Goal: Task Accomplishment & Management: Use online tool/utility

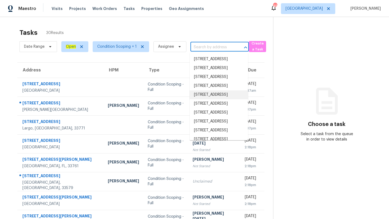
click at [206, 49] on input "text" at bounding box center [211, 47] width 43 height 8
paste input "[STREET_ADDRESS][PERSON_NAME]"
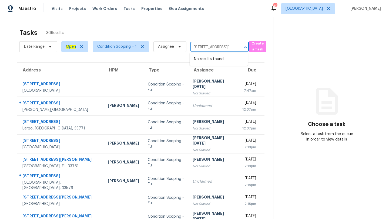
scroll to position [0, 34]
drag, startPoint x: 196, startPoint y: 47, endPoint x: 436, endPoint y: 153, distance: 263.1
click at [389, 153] on html "Maestro Visits Projects Work Orders Tasks Properties Geo Assignments 49 [GEOGRA…" at bounding box center [194, 109] width 389 height 219
type input "6735 Pin Cherr"
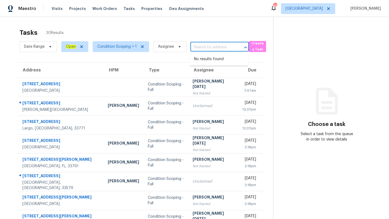
click at [300, 124] on div "Choose a task Select a task from the queue in order to view details" at bounding box center [326, 120] width 107 height 44
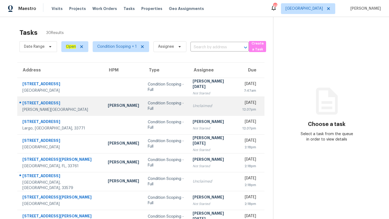
scroll to position [62, 0]
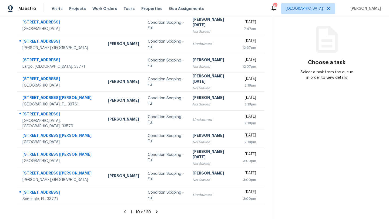
click at [154, 210] on icon at bounding box center [156, 212] width 5 height 5
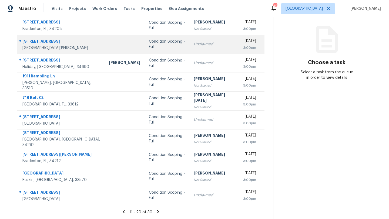
click at [243, 40] on div "[DATE]" at bounding box center [249, 41] width 13 height 7
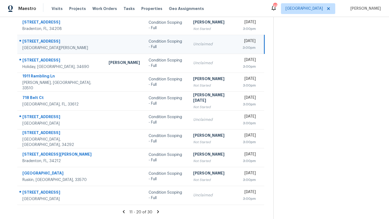
scroll to position [0, 0]
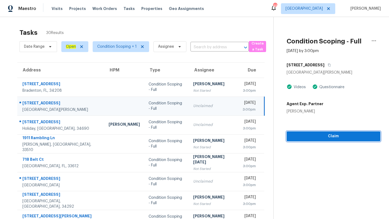
click at [324, 136] on span "Claim" at bounding box center [333, 136] width 85 height 7
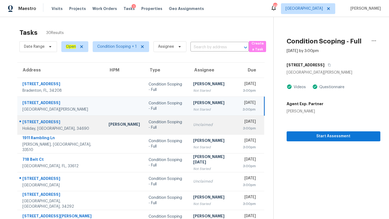
scroll to position [62, 0]
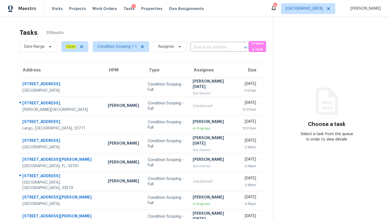
click at [52, 5] on div "Visits Projects Work Orders Tasks 1 Properties Geo Assignments" at bounding box center [131, 8] width 159 height 11
click at [120, 45] on span "Condition Scoping + 1" at bounding box center [116, 46] width 39 height 5
click at [319, 8] on span "[GEOGRAPHIC_DATA]" at bounding box center [303, 8] width 37 height 5
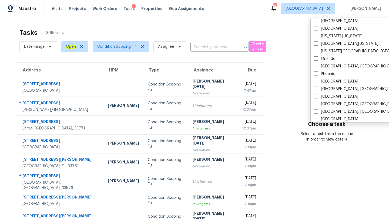
scroll to position [272, 0]
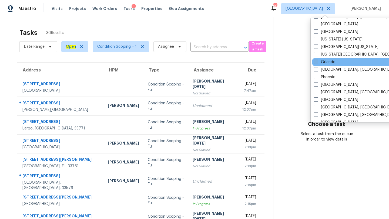
click at [317, 63] on span at bounding box center [316, 62] width 4 height 4
click at [317, 63] on input "Orlando" at bounding box center [316, 61] width 4 height 4
checkbox input "true"
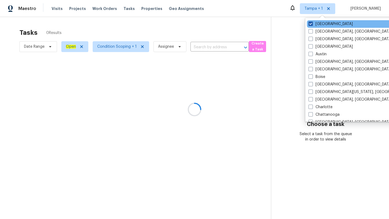
click at [310, 23] on span at bounding box center [310, 24] width 4 height 4
click at [310, 23] on input "[GEOGRAPHIC_DATA]" at bounding box center [310, 23] width 4 height 4
checkbox input "false"
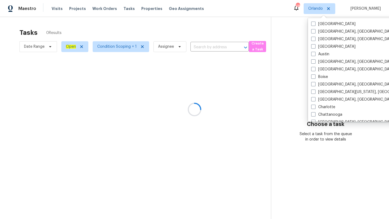
click at [257, 30] on div at bounding box center [194, 109] width 389 height 219
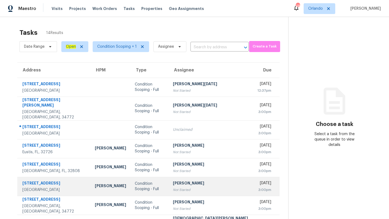
click at [186, 122] on td "Unclaimed" at bounding box center [211, 129] width 85 height 19
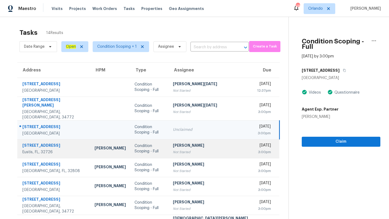
click at [214, 146] on td "[PERSON_NAME] Not Started" at bounding box center [211, 148] width 85 height 19
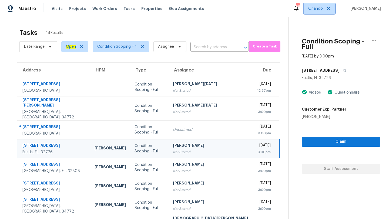
click at [316, 8] on span "Orlando" at bounding box center [315, 8] width 15 height 5
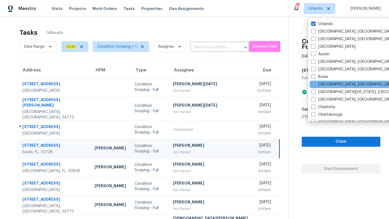
scroll to position [362, 0]
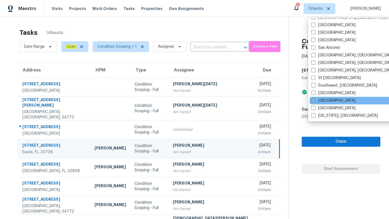
click at [315, 100] on span at bounding box center [313, 100] width 4 height 4
click at [315, 100] on input "[GEOGRAPHIC_DATA]" at bounding box center [313, 100] width 4 height 4
checkbox input "true"
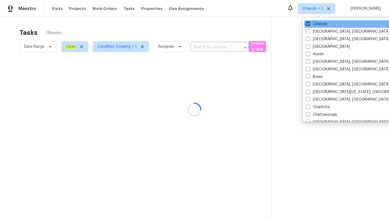
click at [308, 24] on span at bounding box center [308, 24] width 4 height 4
click at [308, 24] on input "Orlando" at bounding box center [308, 23] width 4 height 4
checkbox input "false"
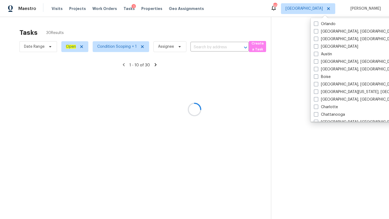
click at [201, 25] on div at bounding box center [194, 109] width 389 height 219
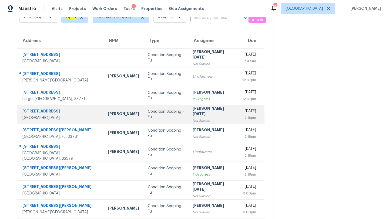
scroll to position [62, 0]
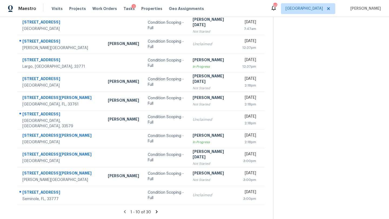
click at [156, 212] on icon at bounding box center [157, 211] width 2 height 3
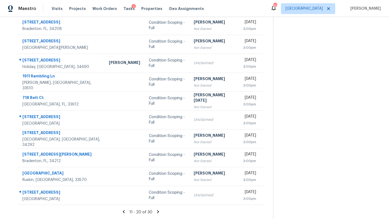
click at [157, 212] on icon at bounding box center [158, 211] width 2 height 3
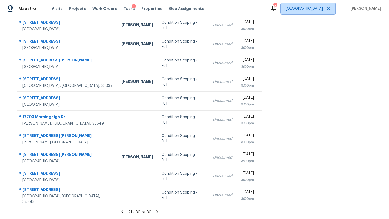
click at [323, 9] on span "[GEOGRAPHIC_DATA]" at bounding box center [303, 8] width 37 height 5
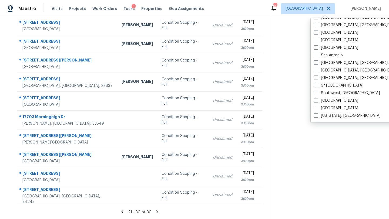
scroll to position [283, 0]
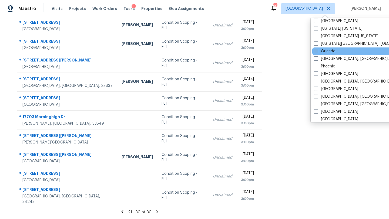
click at [325, 50] on label "Orlando" at bounding box center [325, 51] width 22 height 5
click at [317, 50] on input "Orlando" at bounding box center [316, 51] width 4 height 4
checkbox input "true"
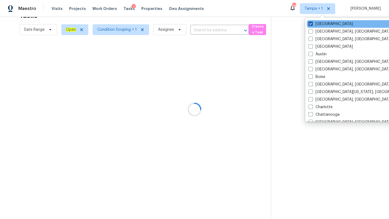
click at [311, 23] on span at bounding box center [310, 24] width 4 height 4
click at [311, 23] on input "[GEOGRAPHIC_DATA]" at bounding box center [310, 23] width 4 height 4
checkbox input "false"
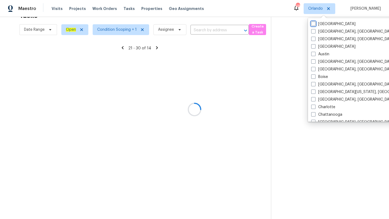
scroll to position [62, 0]
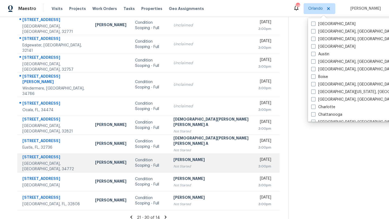
click at [177, 157] on div "[PERSON_NAME]" at bounding box center [211, 160] width 76 height 7
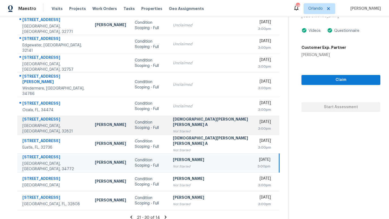
scroll to position [0, 0]
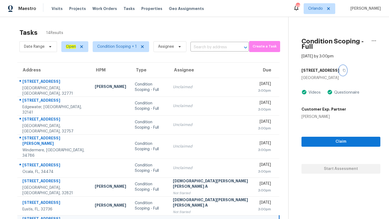
click at [342, 69] on icon "button" at bounding box center [343, 70] width 3 height 3
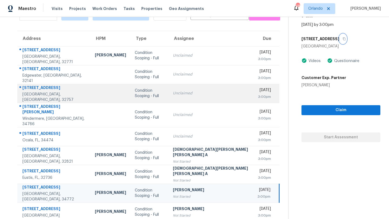
scroll to position [62, 0]
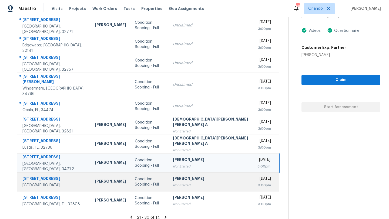
click at [158, 173] on td "Condition Scoping - Full" at bounding box center [149, 182] width 38 height 19
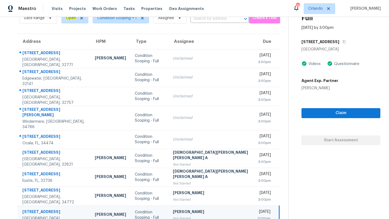
scroll to position [22, 0]
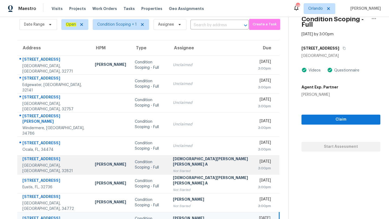
click at [197, 157] on div "[DEMOGRAPHIC_DATA][PERSON_NAME] [PERSON_NAME] A" at bounding box center [211, 162] width 76 height 12
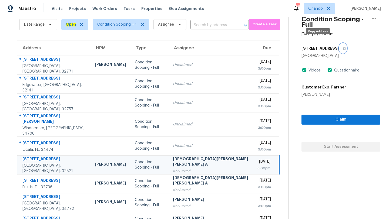
click at [343, 47] on icon "button" at bounding box center [344, 48] width 3 height 3
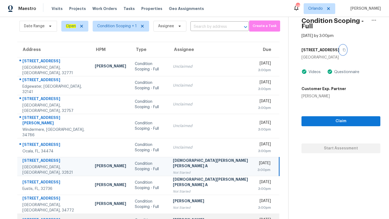
scroll to position [0, 0]
